Goal: Task Accomplishment & Management: Use online tool/utility

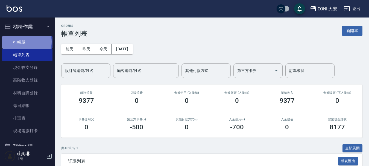
click at [26, 42] on link "打帳單" at bounding box center [27, 42] width 50 height 13
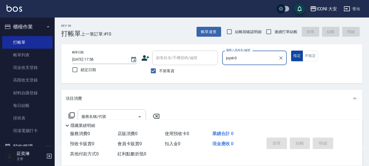
type input "juyei-0"
click at [299, 56] on button "指定" at bounding box center [297, 56] width 12 height 11
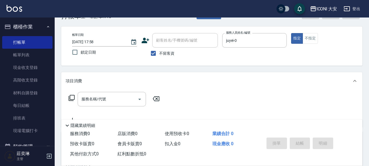
scroll to position [55, 0]
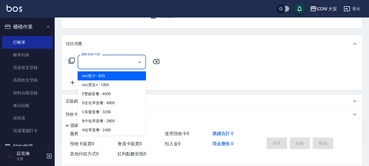
click at [111, 61] on input "服務名稱/代號" at bounding box center [107, 62] width 55 height 10
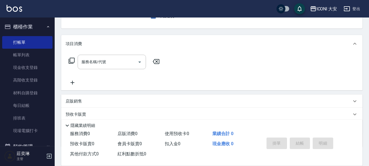
click at [71, 59] on icon at bounding box center [71, 60] width 7 height 7
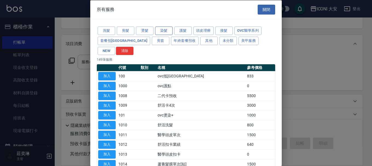
click at [162, 30] on button "染髮" at bounding box center [163, 31] width 17 height 8
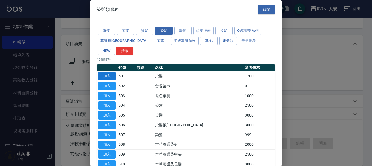
click at [109, 72] on button "加入" at bounding box center [106, 76] width 17 height 8
type input "染髮(501)"
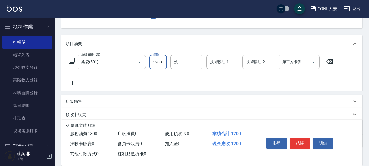
click at [161, 62] on input "1200" at bounding box center [158, 62] width 18 height 15
type input "1500"
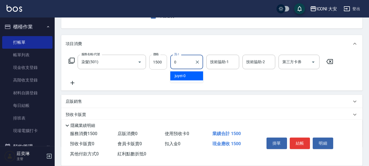
type input "juyei-0"
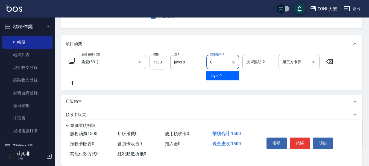
type input "juyei-0"
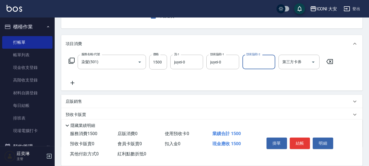
drag, startPoint x: 72, startPoint y: 83, endPoint x: 84, endPoint y: 86, distance: 12.6
click at [82, 85] on div "服務名稱/代號 染髮(501) 服務名稱/代號 價格 1500 價格 洗-1 juyei-0 洗-1 技術協助-1 juyei-0 技術協助-1 技術協助-2…" at bounding box center [201, 70] width 271 height 31
click at [74, 84] on icon at bounding box center [73, 83] width 14 height 7
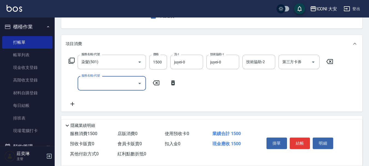
click at [71, 59] on icon at bounding box center [71, 60] width 7 height 7
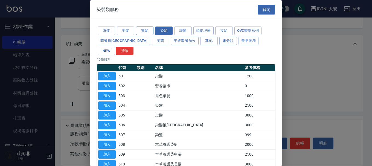
click at [142, 30] on button "燙髮" at bounding box center [144, 31] width 17 height 8
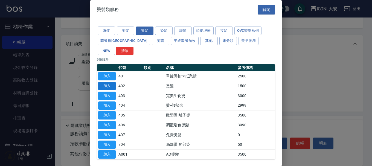
click at [106, 82] on button "加入" at bounding box center [106, 86] width 17 height 8
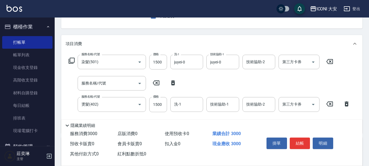
click at [174, 82] on icon at bounding box center [173, 82] width 4 height 5
type input "燙髮(402)"
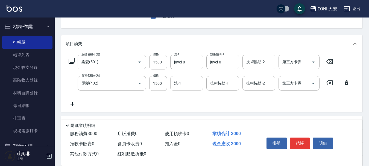
drag, startPoint x: 163, startPoint y: 84, endPoint x: 173, endPoint y: 84, distance: 10.7
click at [163, 83] on input "1500" at bounding box center [158, 83] width 18 height 15
type input "2000"
type input "juyei-0"
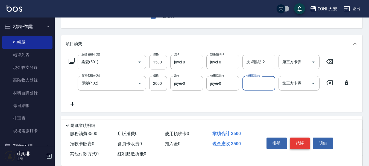
click at [297, 139] on button "結帳" at bounding box center [300, 143] width 21 height 11
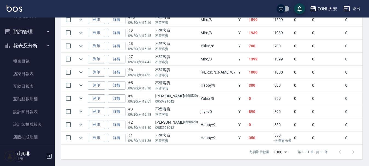
scroll to position [164, 0]
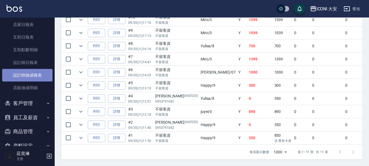
click at [33, 72] on link "設計師抽成報表" at bounding box center [27, 75] width 50 height 13
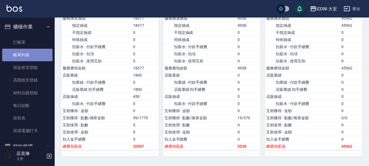
click at [27, 55] on link "帳單列表" at bounding box center [27, 55] width 50 height 13
